Goal: Information Seeking & Learning: Learn about a topic

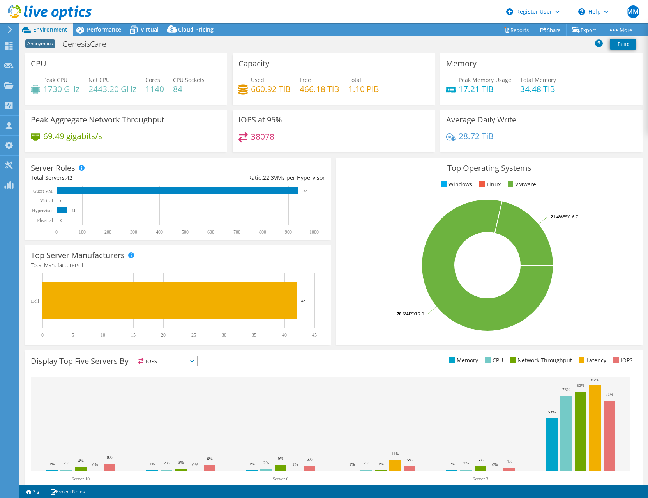
select select "USD"
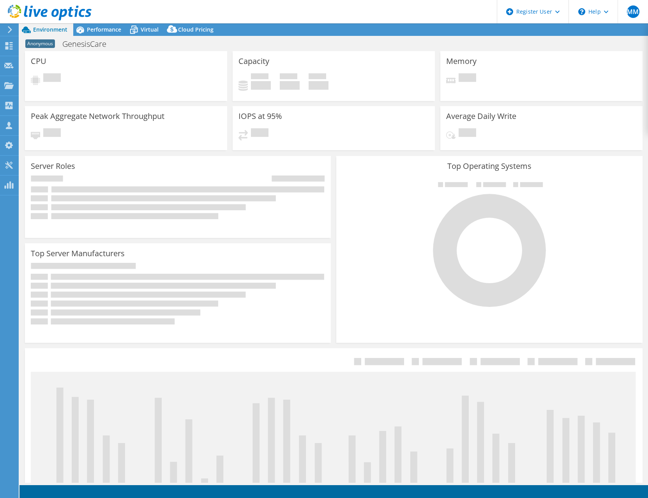
select select "USD"
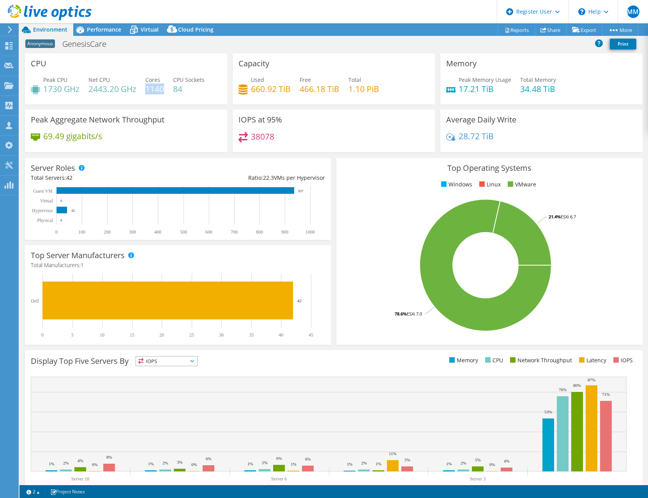
drag, startPoint x: 146, startPoint y: 90, endPoint x: 164, endPoint y: 94, distance: 18.0
click at [164, 93] on h4 "1140" at bounding box center [154, 89] width 19 height 9
drag, startPoint x: 164, startPoint y: 94, endPoint x: 199, endPoint y: 97, distance: 35.6
click at [199, 97] on div "Peak CPU 1730 GHz Net CPU 2443.20 GHz Cores 1140 CPU Sockets 84" at bounding box center [126, 88] width 191 height 25
drag, startPoint x: 346, startPoint y: 91, endPoint x: 372, endPoint y: 91, distance: 25.7
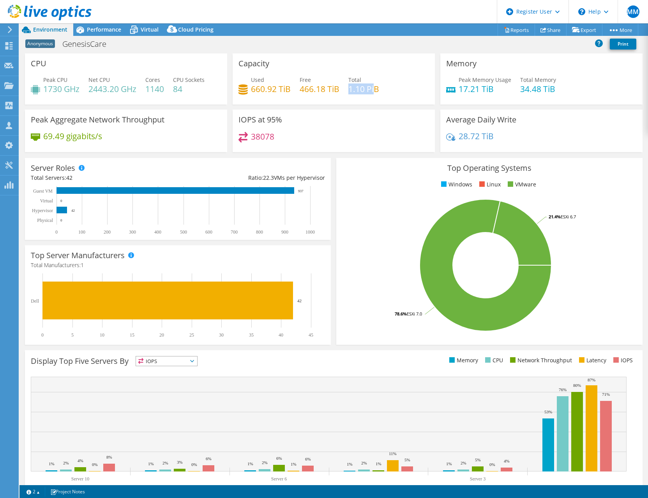
click at [372, 91] on h4 "1.10 PiB" at bounding box center [363, 89] width 31 height 9
click at [375, 92] on h4 "1.10 PiB" at bounding box center [363, 89] width 31 height 9
drag, startPoint x: 249, startPoint y: 88, endPoint x: 275, endPoint y: 89, distance: 26.1
click at [275, 89] on h4 "660.92 TiB" at bounding box center [271, 89] width 40 height 9
drag, startPoint x: 275, startPoint y: 89, endPoint x: 285, endPoint y: 94, distance: 11.3
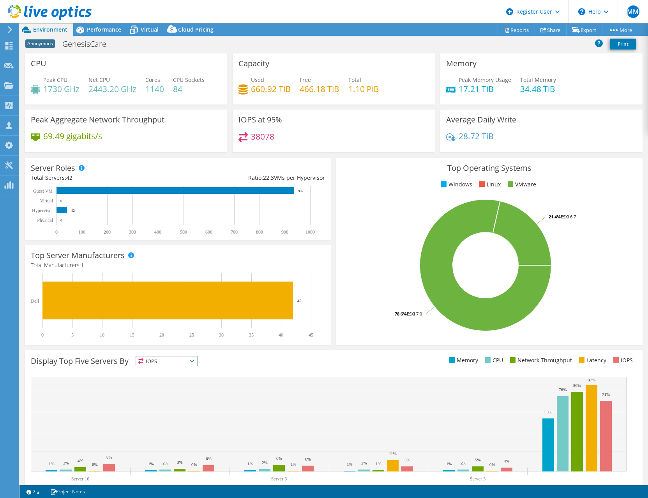
click at [285, 93] on h4 "660.92 TiB" at bounding box center [271, 89] width 40 height 9
click at [96, 25] on div "Performance" at bounding box center [100, 29] width 54 height 12
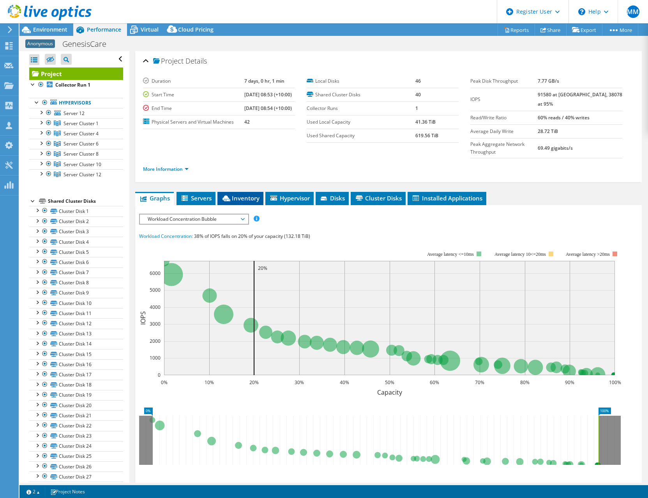
click at [241, 194] on span "Inventory" at bounding box center [240, 198] width 38 height 8
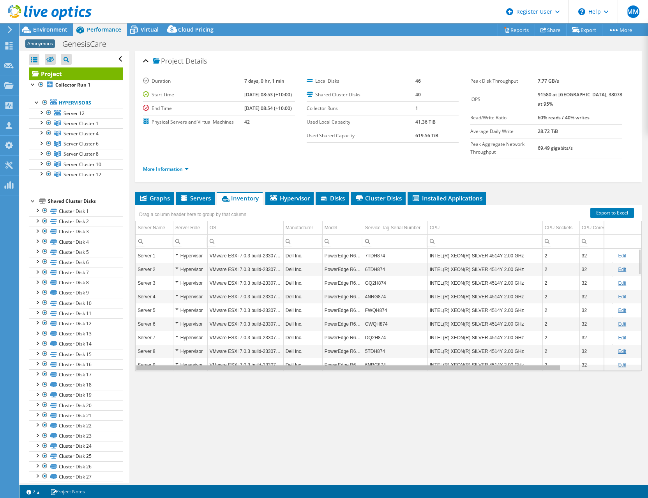
drag, startPoint x: 447, startPoint y: 364, endPoint x: 374, endPoint y: 319, distance: 85.9
click at [358, 357] on body "MM Dell User [PERSON_NAME] [PERSON_NAME][EMAIL_ADDRESS][DOMAIN_NAME] Dell My Pr…" at bounding box center [324, 249] width 648 height 498
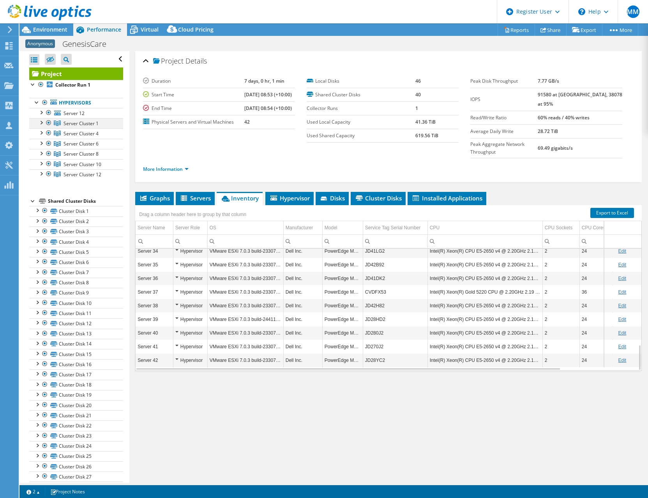
click at [41, 123] on div at bounding box center [41, 122] width 8 height 8
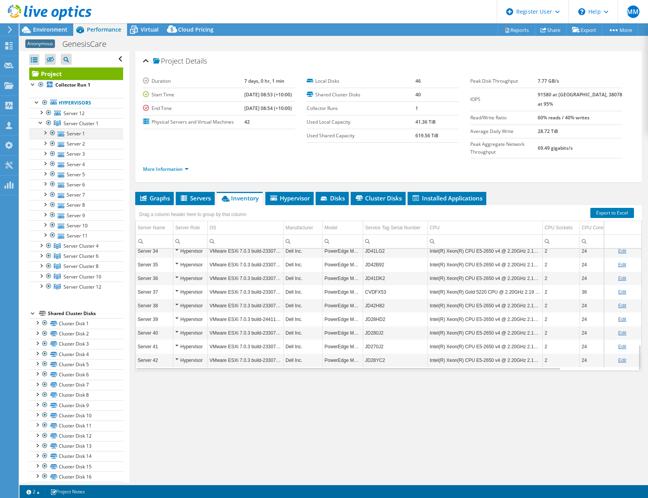
click at [45, 132] on div at bounding box center [45, 132] width 8 height 8
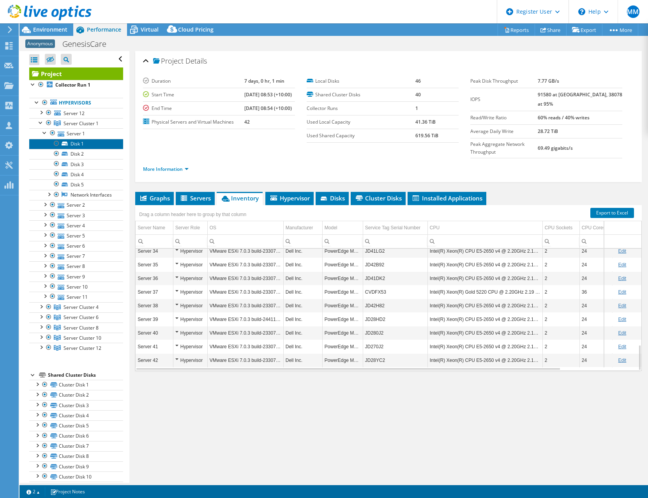
click at [80, 143] on link "Disk 1" at bounding box center [76, 144] width 94 height 10
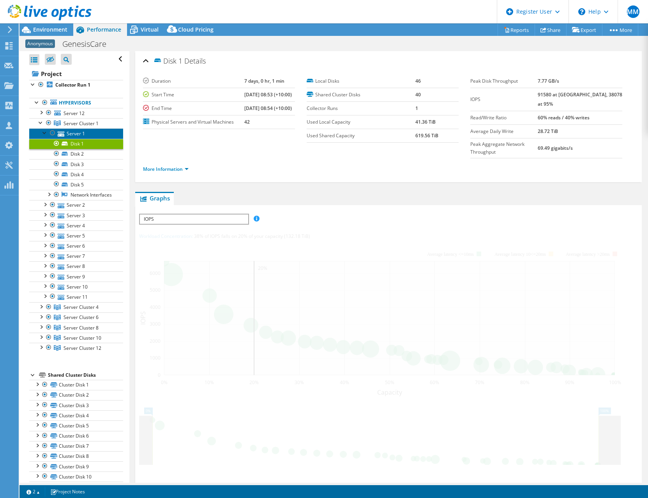
click at [71, 134] on link "Server 1" at bounding box center [76, 133] width 94 height 10
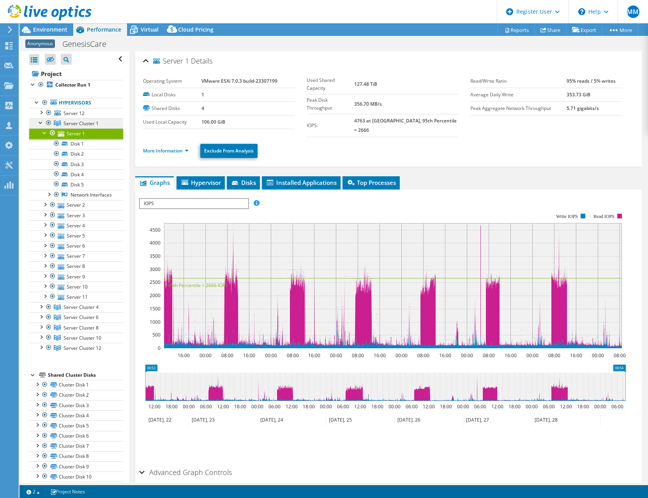
click at [71, 124] on span "Server Cluster 1" at bounding box center [81, 123] width 35 height 7
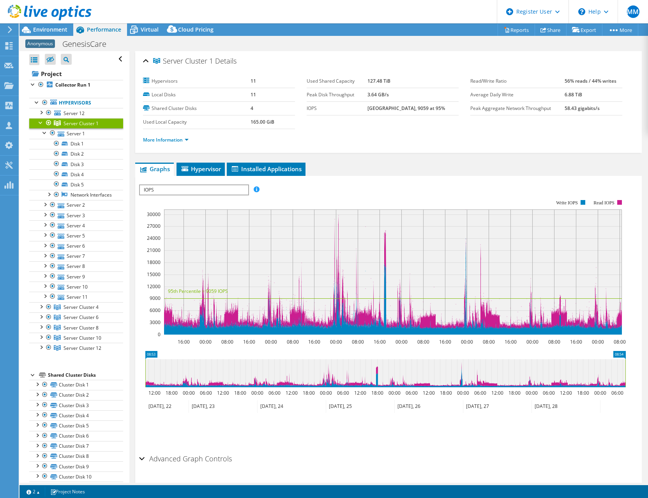
drag, startPoint x: 170, startPoint y: 60, endPoint x: 208, endPoint y: 63, distance: 38.7
click at [208, 63] on span "Server Cluster 1" at bounding box center [183, 61] width 60 height 8
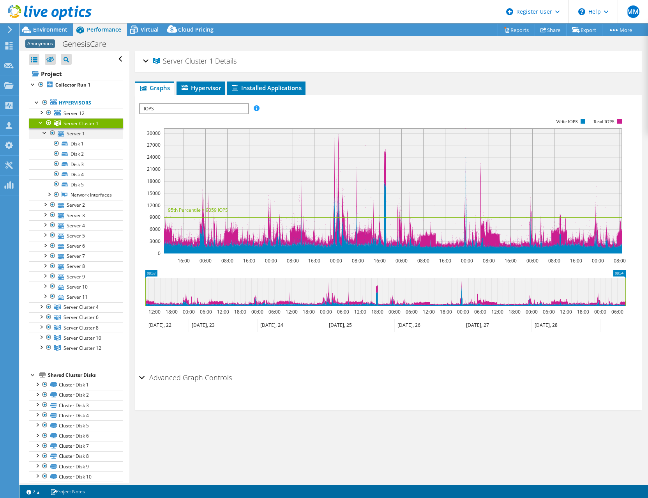
click at [42, 130] on div at bounding box center [45, 132] width 8 height 8
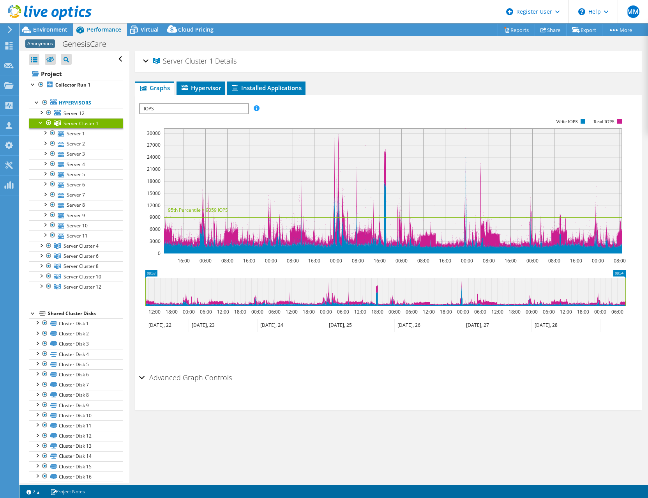
click at [38, 123] on div at bounding box center [41, 122] width 8 height 8
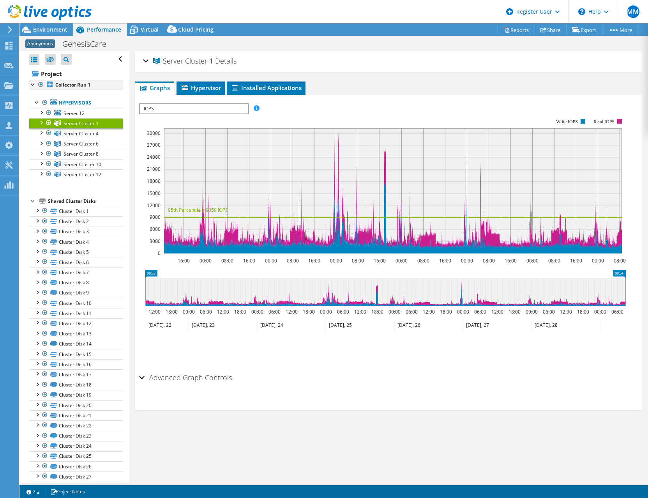
click at [35, 85] on div at bounding box center [33, 84] width 8 height 8
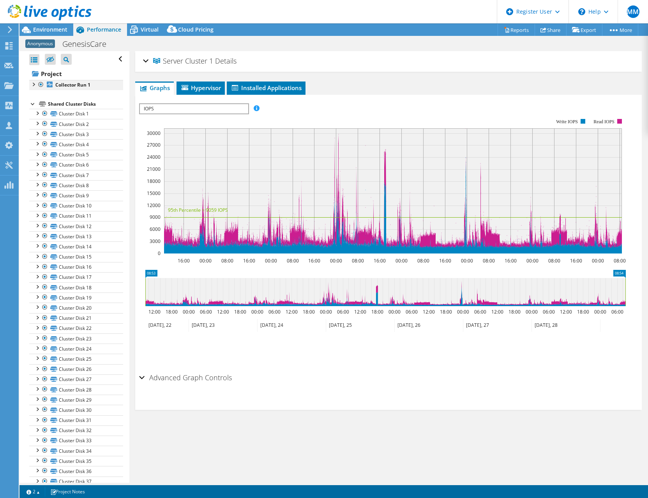
click at [33, 84] on div at bounding box center [33, 84] width 8 height 8
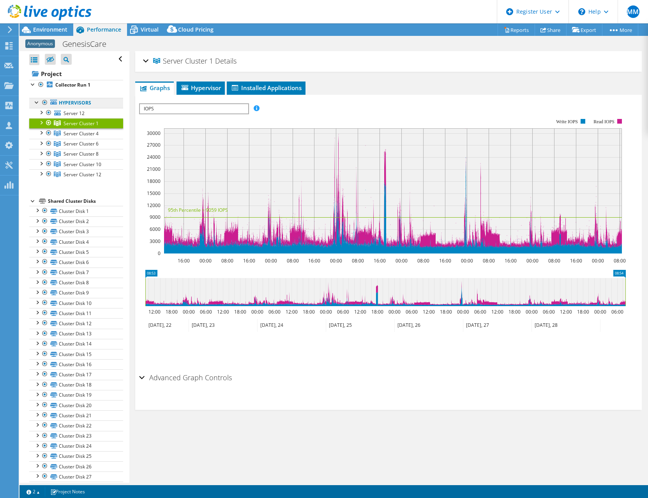
click at [74, 103] on link "Hypervisors" at bounding box center [76, 103] width 94 height 10
click at [165, 108] on span "IOPS" at bounding box center [194, 108] width 108 height 9
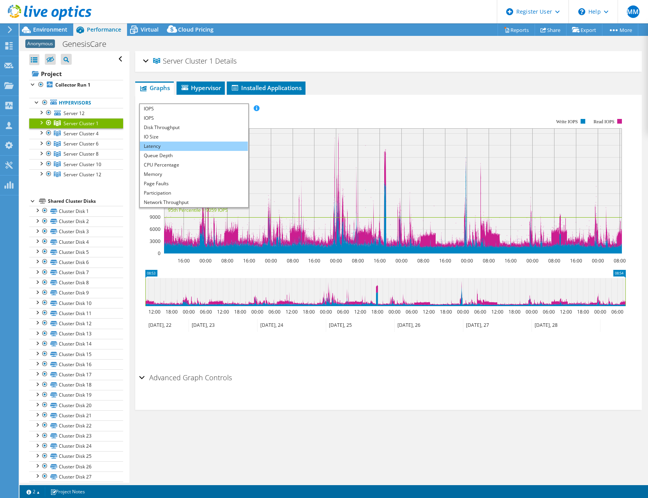
click at [159, 148] on li "Latency" at bounding box center [194, 145] width 108 height 9
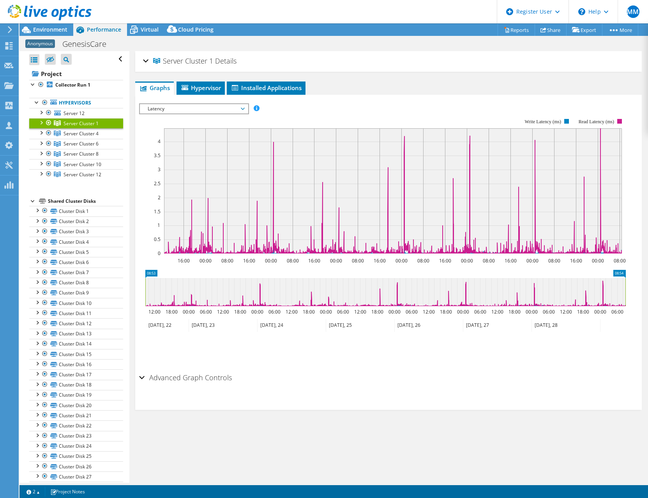
click at [185, 106] on span "Latency" at bounding box center [194, 108] width 100 height 9
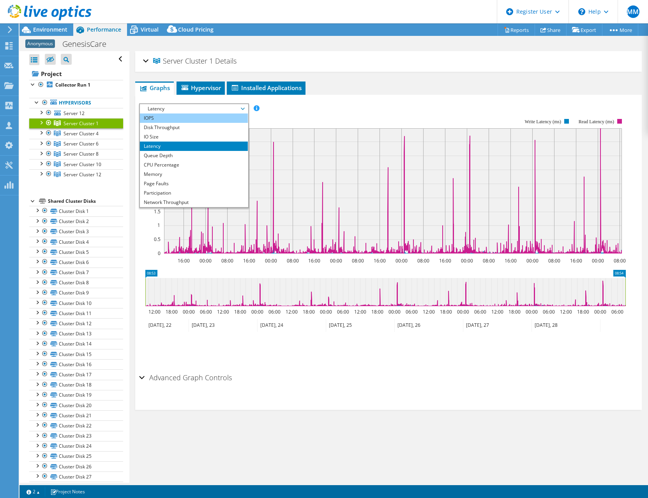
click at [155, 117] on li "IOPS" at bounding box center [194, 117] width 108 height 9
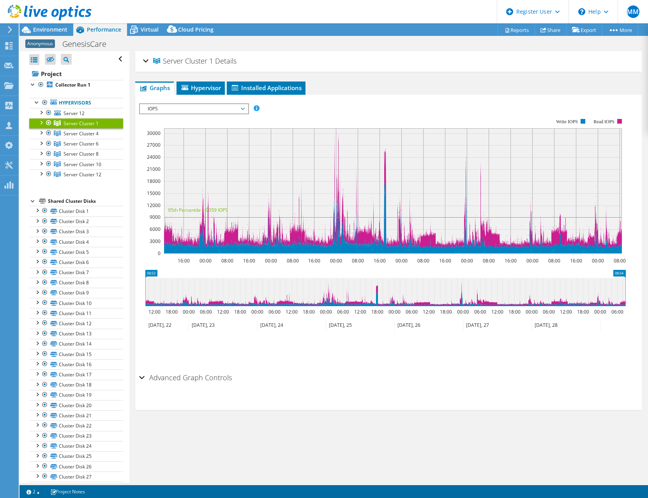
click at [183, 106] on span "IOPS" at bounding box center [194, 108] width 100 height 9
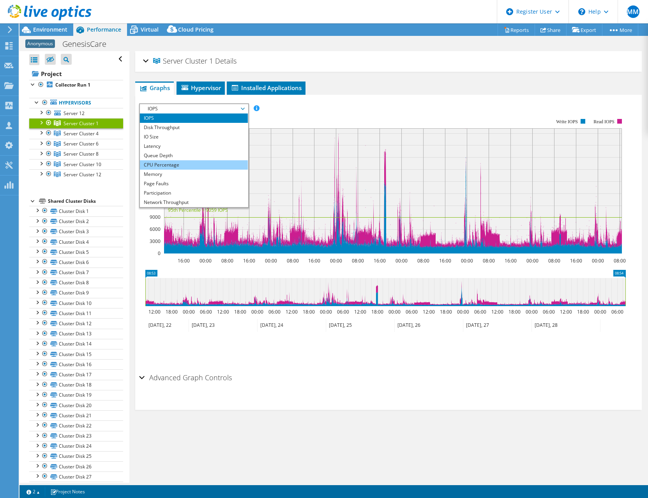
click at [169, 163] on li "CPU Percentage" at bounding box center [194, 164] width 108 height 9
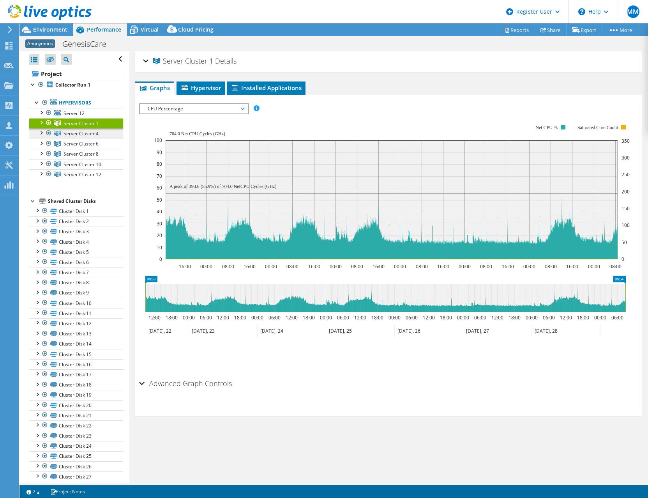
click at [71, 127] on span "Server Cluster 4" at bounding box center [81, 123] width 35 height 7
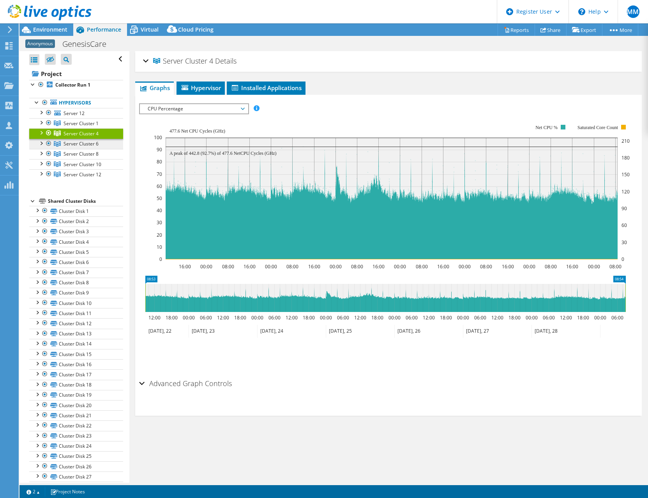
click at [86, 127] on span "Server Cluster 6" at bounding box center [81, 123] width 35 height 7
